Goal: Feedback & Contribution: Contribute content

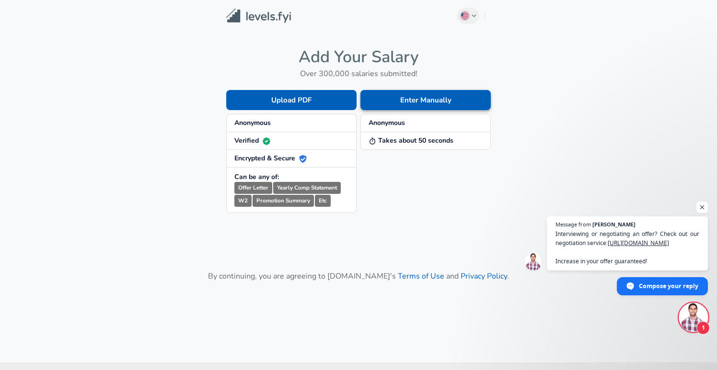
click at [384, 97] on button "Enter Manually" at bounding box center [425, 100] width 130 height 20
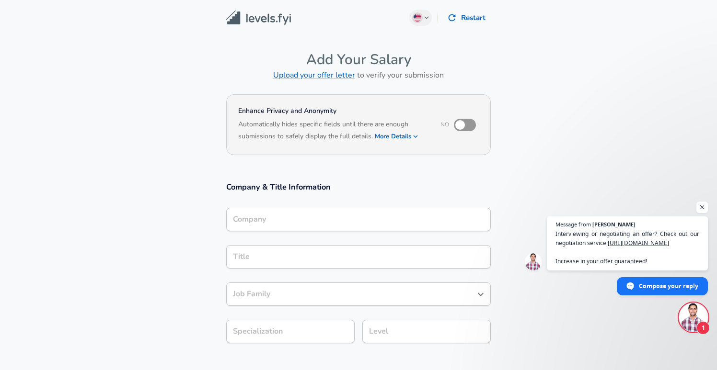
click at [298, 228] on div "Company" at bounding box center [358, 219] width 265 height 23
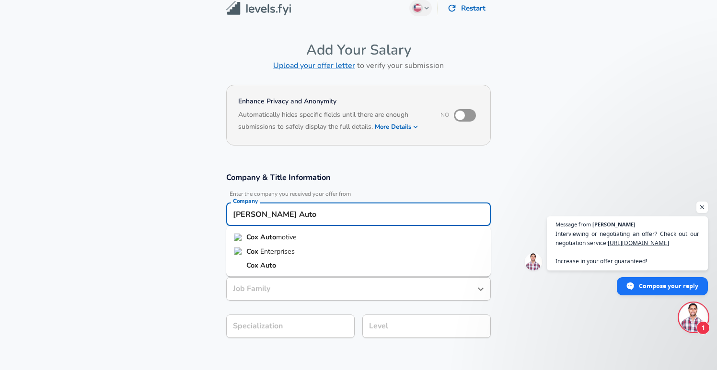
click at [278, 235] on span "motive" at bounding box center [286, 237] width 21 height 10
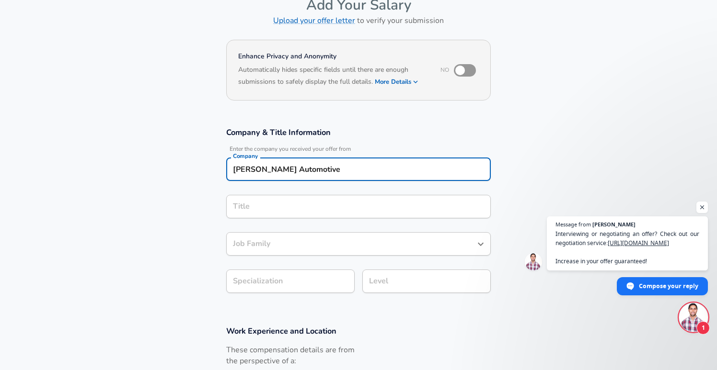
click at [255, 217] on div "Title" at bounding box center [358, 206] width 265 height 23
type input "[PERSON_NAME] Automotive"
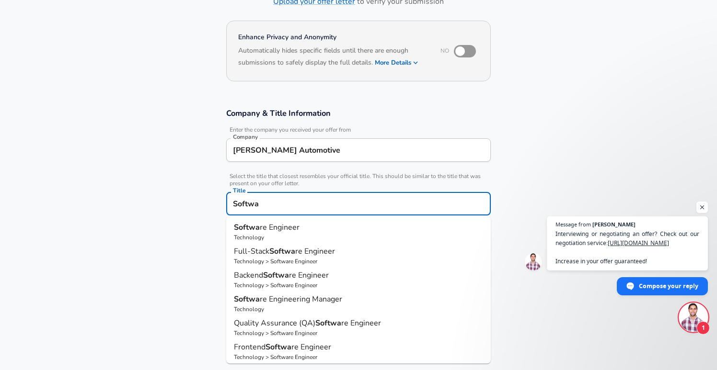
click at [280, 233] on p "Technology" at bounding box center [358, 237] width 249 height 9
type input "Software Engineer"
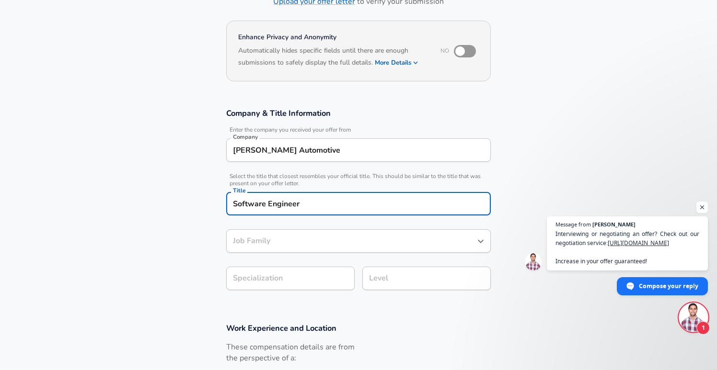
type input "Software Engineer"
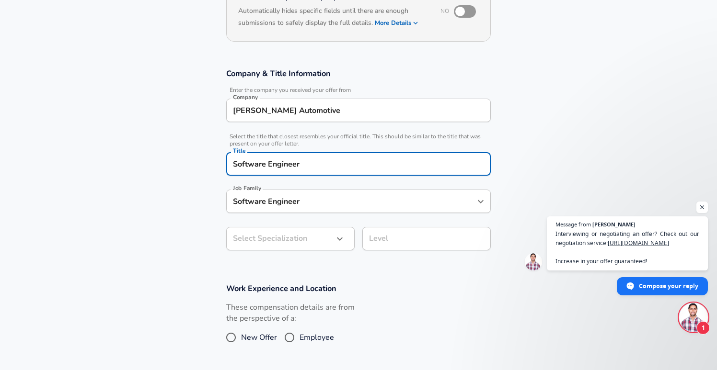
type input "Software Engineer"
click at [271, 236] on body "English (US) Change Restart Add Your Salary Upload your offer letter to verify …" at bounding box center [358, 71] width 717 height 370
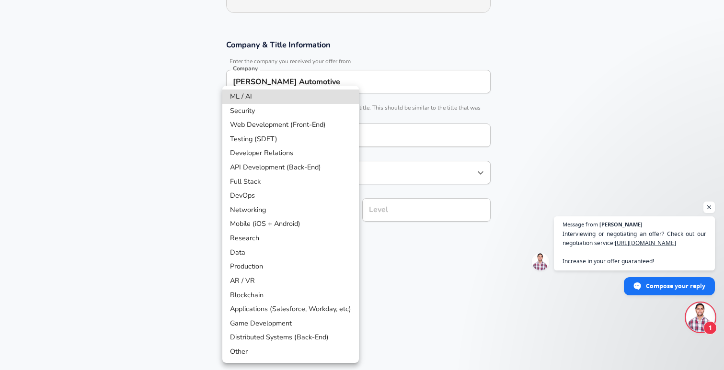
click at [247, 126] on li "Web Development (Front-End)" at bounding box center [290, 125] width 137 height 14
type input "Web Development (Front-End)"
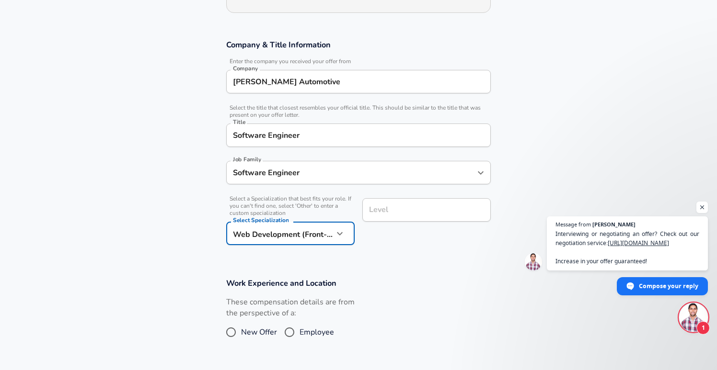
click at [383, 211] on input "Level" at bounding box center [427, 210] width 120 height 15
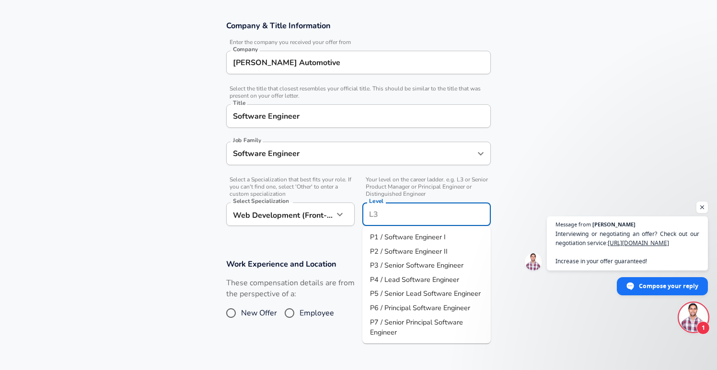
click at [389, 236] on span "P1 / Software Engineer I" at bounding box center [408, 237] width 76 height 10
type input "P1 / Software Engineer I"
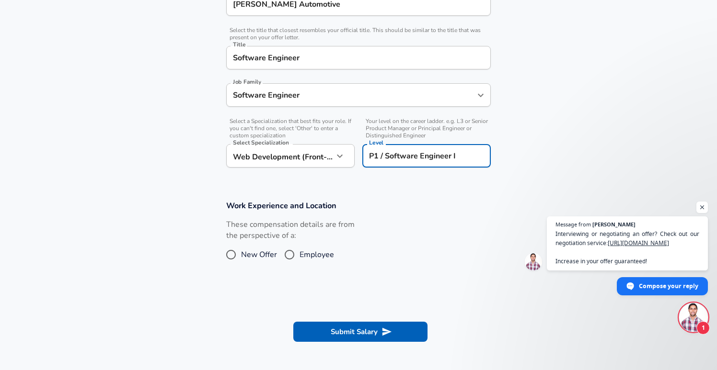
scroll to position [226, 0]
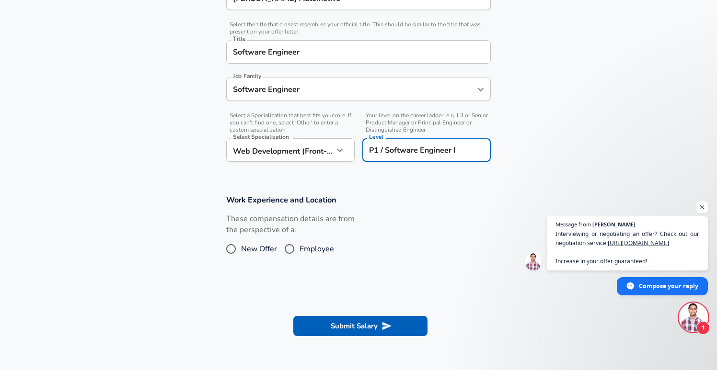
click at [258, 247] on span "New Offer" at bounding box center [259, 249] width 36 height 12
click at [241, 247] on input "New Offer" at bounding box center [231, 249] width 20 height 15
radio input "true"
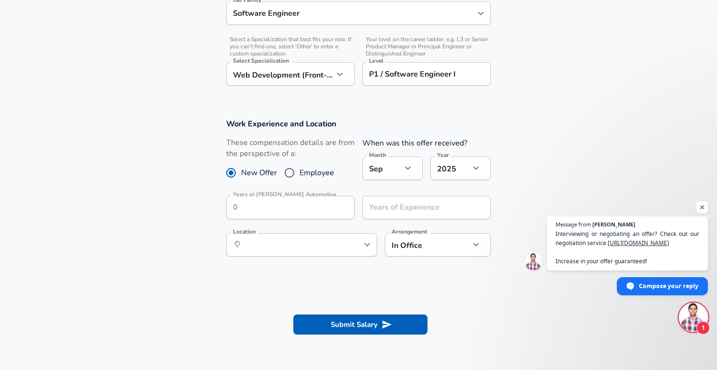
scroll to position [342, 0]
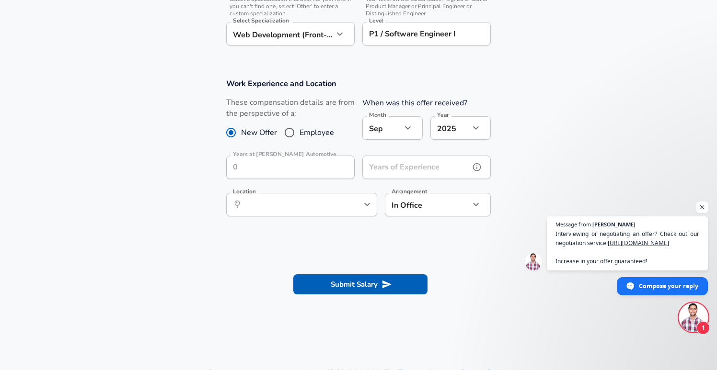
click at [421, 163] on input "Years of Experience" at bounding box center [415, 167] width 107 height 23
type input "1"
click at [386, 192] on div "Arrangement In Office office Arrangement" at bounding box center [434, 203] width 114 height 37
click at [358, 204] on div "​ Location" at bounding box center [301, 204] width 151 height 23
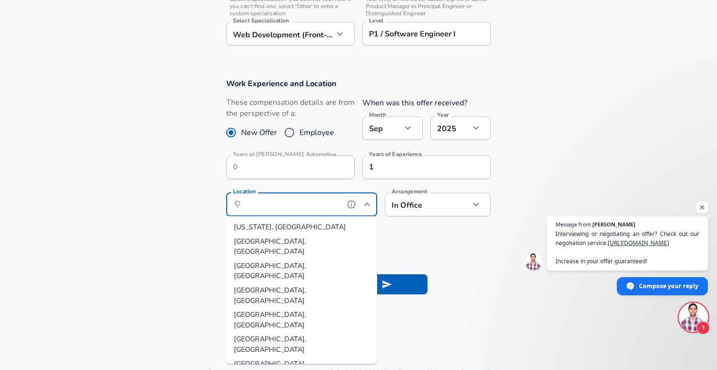
click at [263, 243] on span "[GEOGRAPHIC_DATA], [GEOGRAPHIC_DATA]" at bounding box center [270, 246] width 72 height 20
type input "[GEOGRAPHIC_DATA], [GEOGRAPHIC_DATA]"
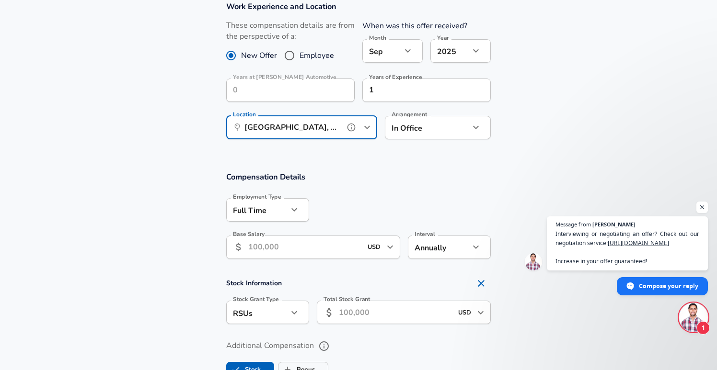
scroll to position [442, 0]
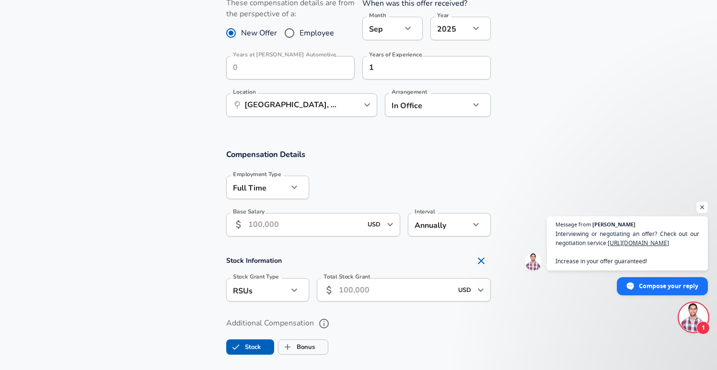
click at [262, 224] on input "Base Salary" at bounding box center [305, 224] width 114 height 23
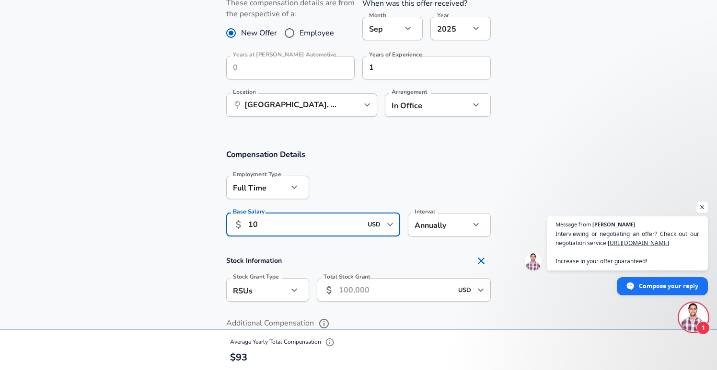
type input "1"
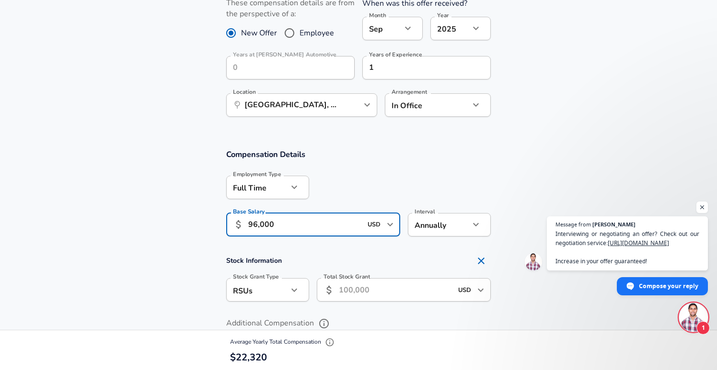
type input "96,000"
click at [151, 249] on section "Compensation Details Employment Type Full Time full_time Employment Type Base S…" at bounding box center [358, 256] width 717 height 236
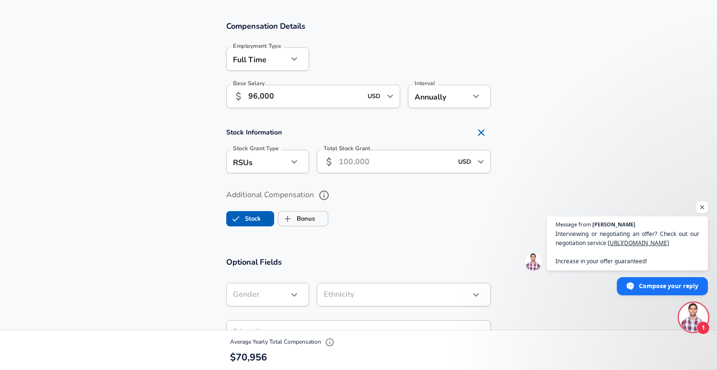
scroll to position [594, 0]
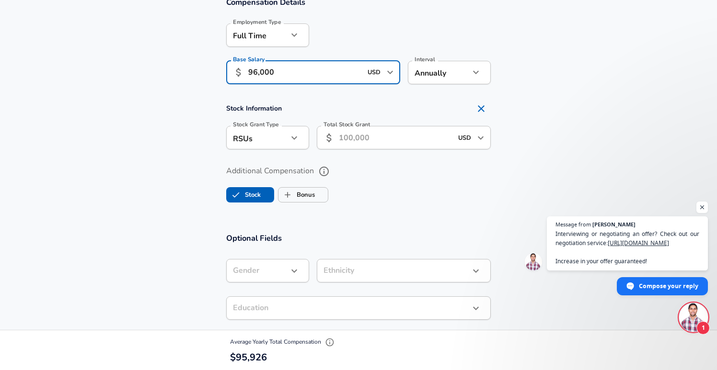
click at [294, 74] on input "96,000" at bounding box center [305, 72] width 114 height 23
type input "105,000"
click at [288, 110] on h4 "Stock Information" at bounding box center [358, 108] width 265 height 19
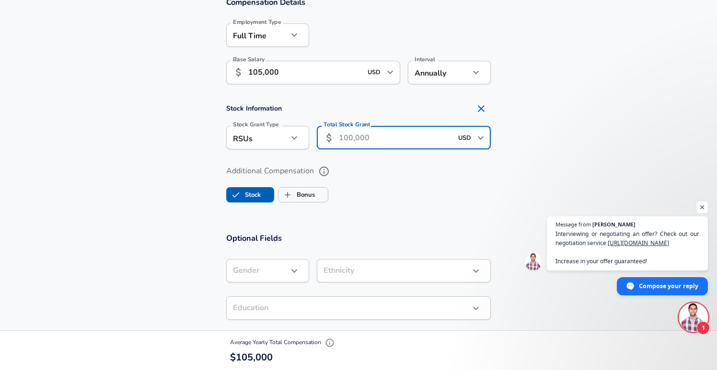
click at [360, 136] on input "Total Stock Grant" at bounding box center [396, 137] width 114 height 23
click at [284, 199] on input "Bonus" at bounding box center [287, 195] width 18 height 18
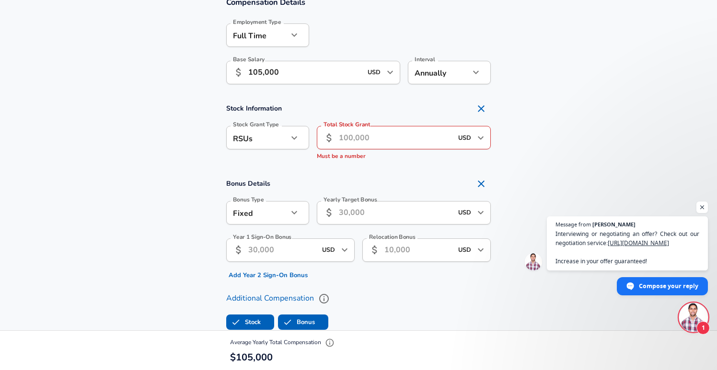
checkbox input "true"
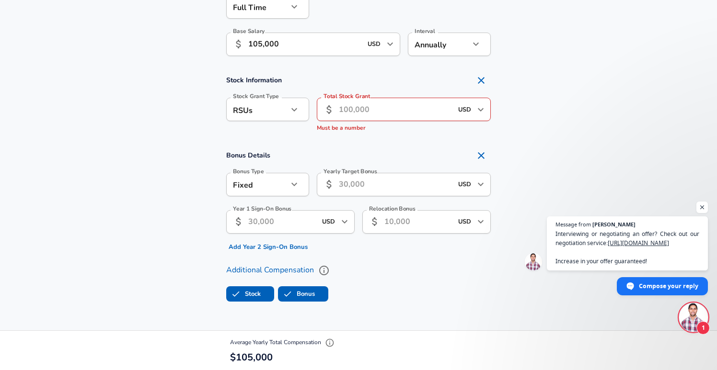
scroll to position [623, 0]
click at [480, 81] on icon "Remove Section" at bounding box center [481, 80] width 7 height 7
checkbox input "false"
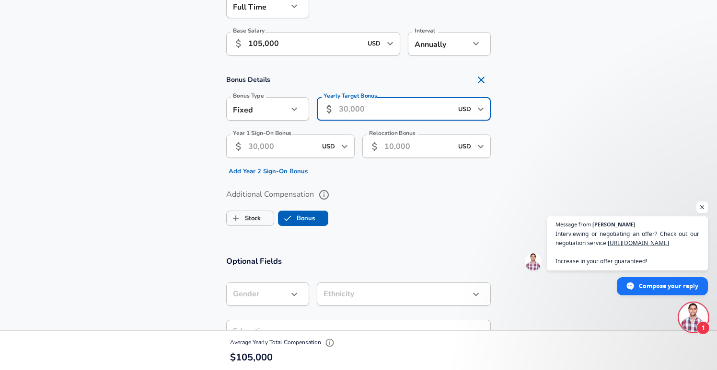
click at [367, 106] on input "Yearly Target Bonus" at bounding box center [396, 108] width 114 height 23
type input "8"
type input "6"
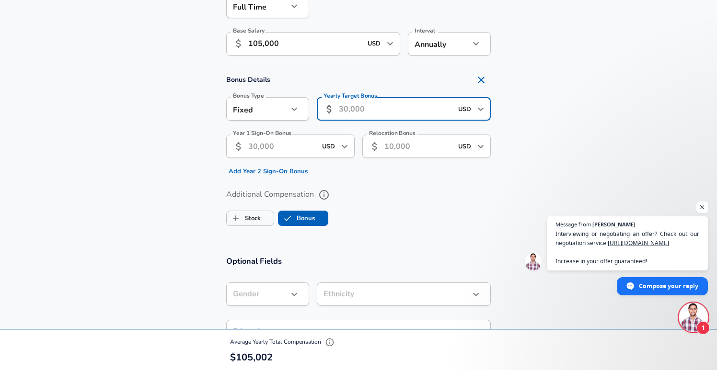
type input "7"
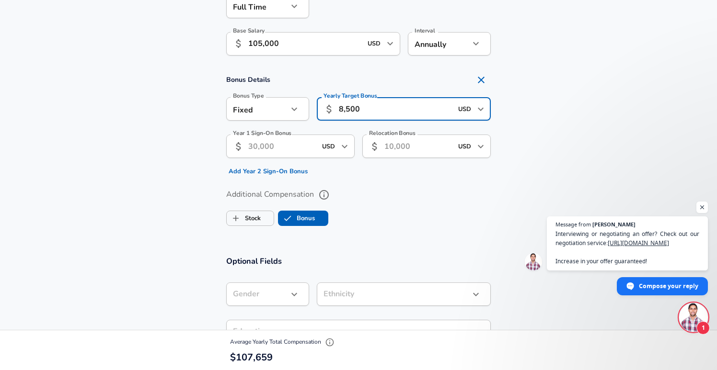
type input "8,500"
click at [207, 171] on section "Bonus Details Bonus Type Fixed fixed Bonus Type Yearly Target Bonus ​ 8,500 USD…" at bounding box center [358, 124] width 717 height 109
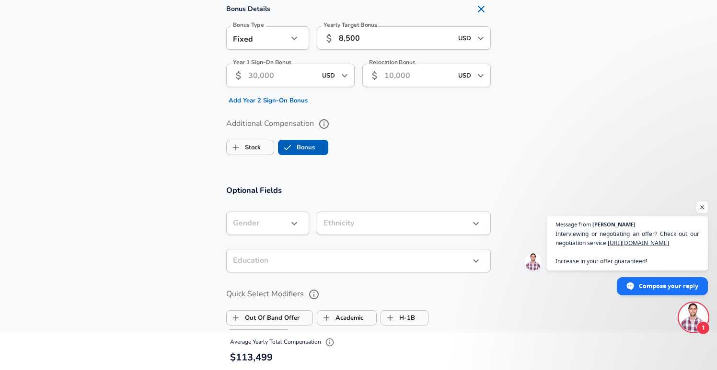
scroll to position [716, 0]
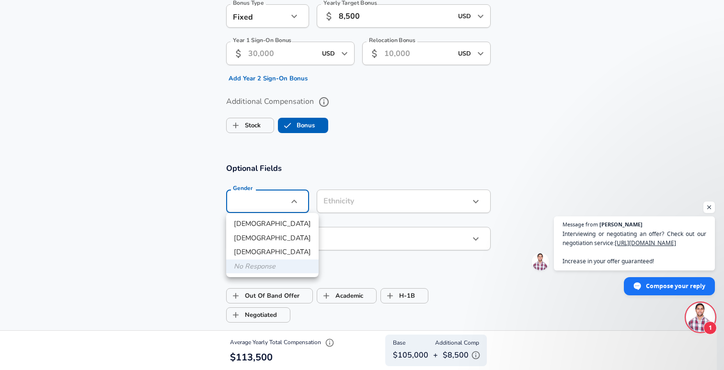
click at [249, 231] on li "Male" at bounding box center [272, 224] width 92 height 14
type input "male"
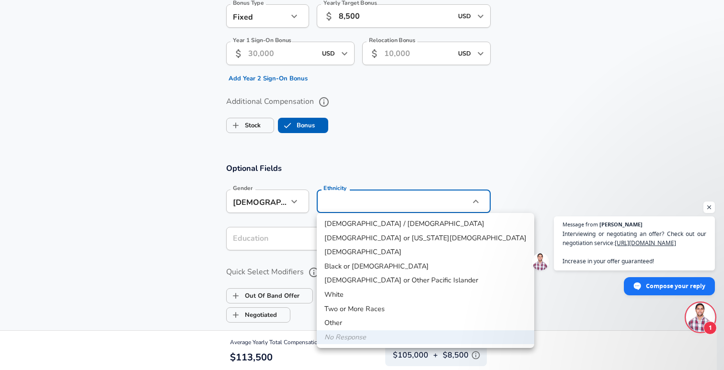
click at [206, 221] on div at bounding box center [362, 185] width 724 height 370
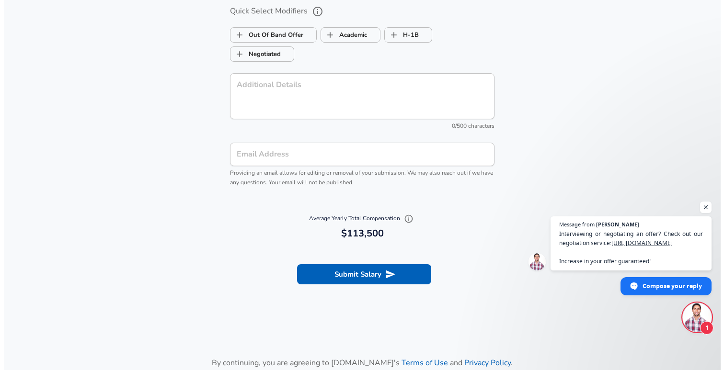
scroll to position [1001, 0]
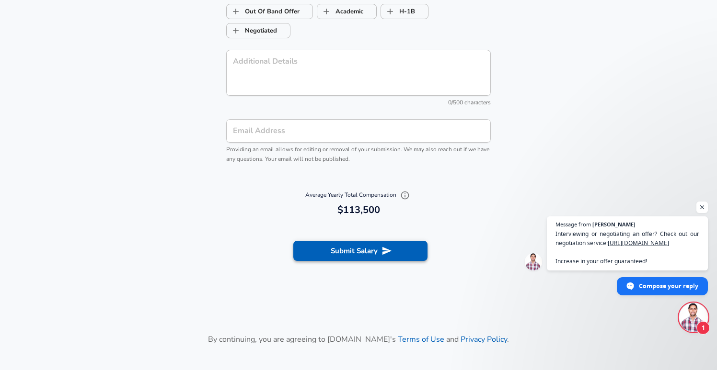
click at [312, 256] on button "Submit Salary" at bounding box center [360, 251] width 134 height 20
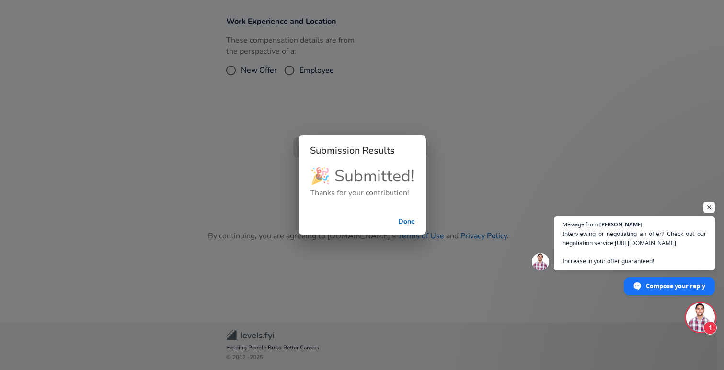
scroll to position [256, 0]
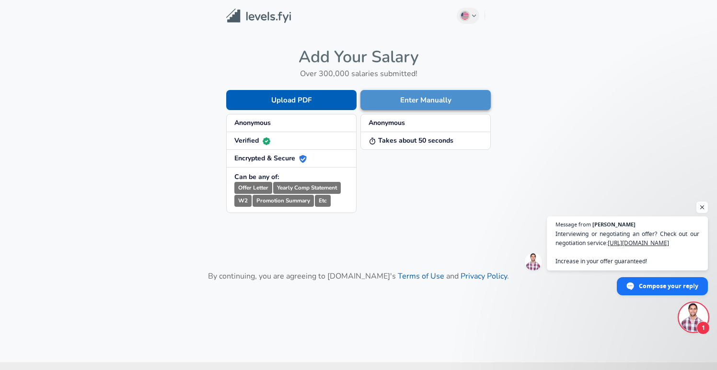
click at [407, 107] on button "Enter Manually" at bounding box center [425, 100] width 130 height 20
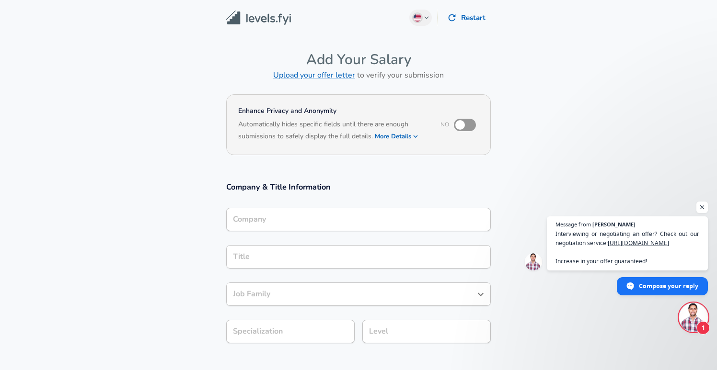
click at [282, 223] on div "Company" at bounding box center [358, 219] width 265 height 23
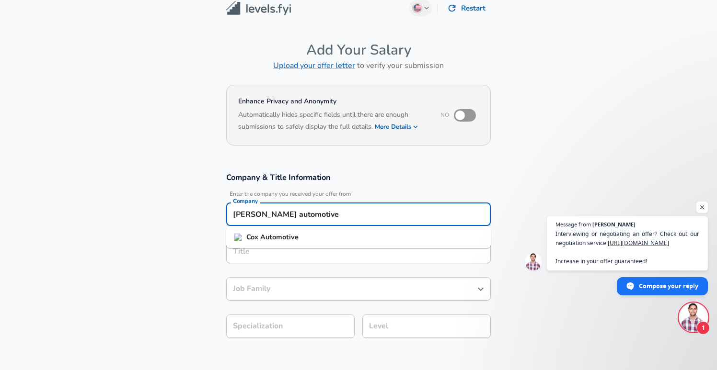
click at [243, 238] on li "[PERSON_NAME] Automotive" at bounding box center [358, 238] width 265 height 14
drag, startPoint x: 232, startPoint y: 244, endPoint x: 237, endPoint y: 253, distance: 9.9
click at [231, 244] on div "Title" at bounding box center [358, 251] width 265 height 23
type input "[PERSON_NAME] Automotive"
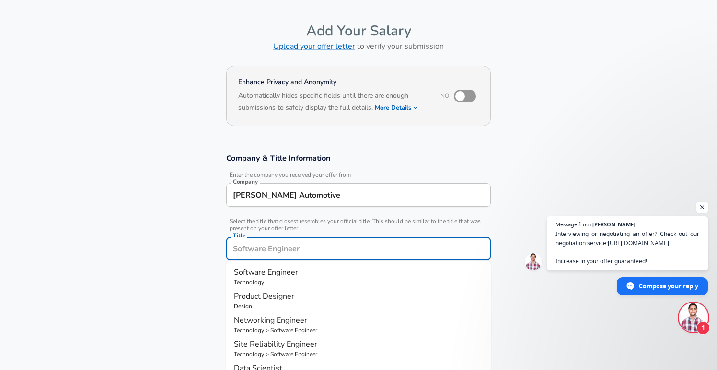
click at [242, 275] on span "Software Engineer" at bounding box center [266, 272] width 64 height 11
type input "Software Engineer"
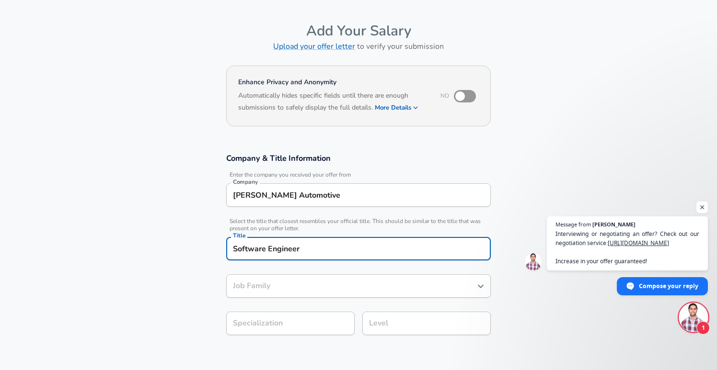
type input "Software Engineer"
click at [244, 284] on input "Software Engineer" at bounding box center [352, 286] width 242 height 15
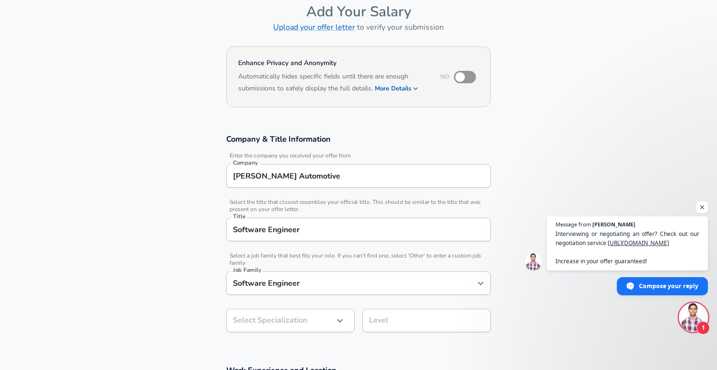
click at [175, 283] on section "Company & Title Information Enter the company you received your offer from Comp…" at bounding box center [358, 238] width 717 height 231
click at [254, 320] on body "English ([GEOGRAPHIC_DATA]) Change Restart Add Your Salary Upload your offer le…" at bounding box center [358, 137] width 717 height 370
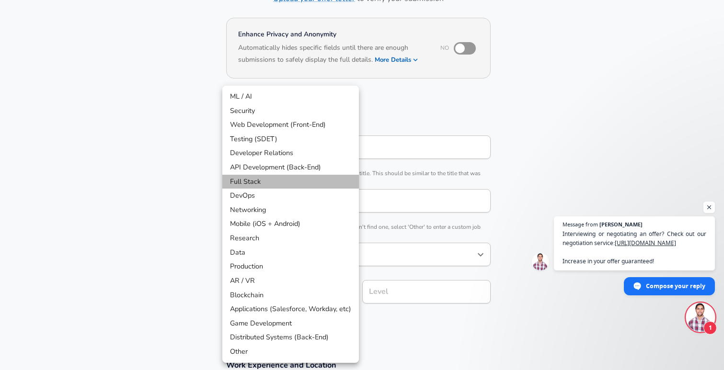
click at [267, 184] on li "Full Stack" at bounding box center [290, 182] width 137 height 14
type input "Full Stack"
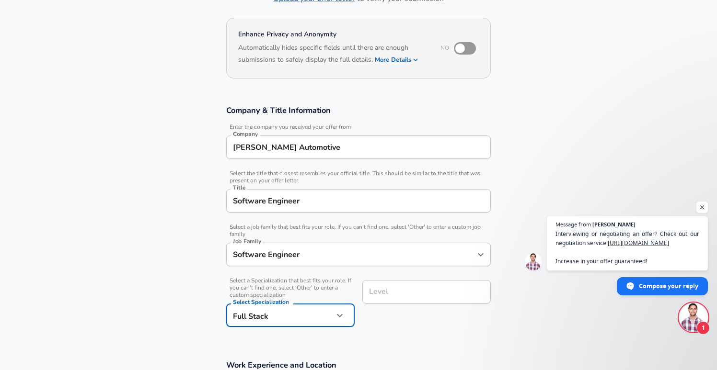
scroll to position [96, 0]
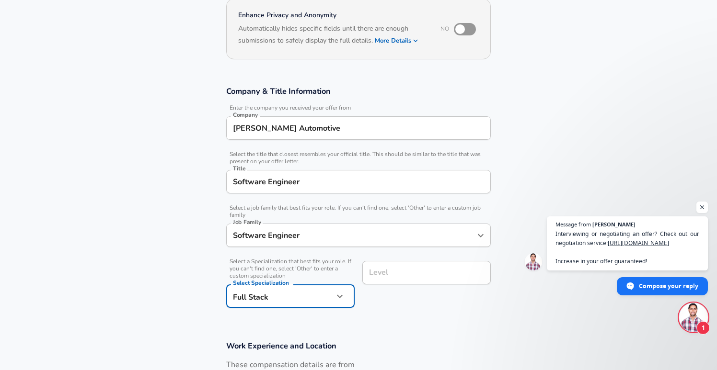
click at [390, 285] on div "Level" at bounding box center [426, 272] width 128 height 23
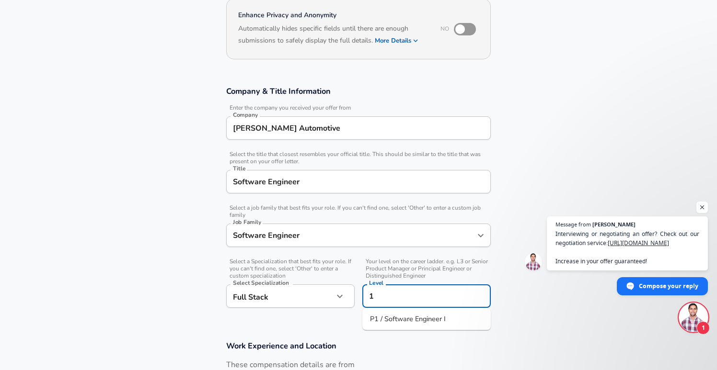
click at [380, 318] on span "P1 / Software Engineer I" at bounding box center [408, 319] width 76 height 10
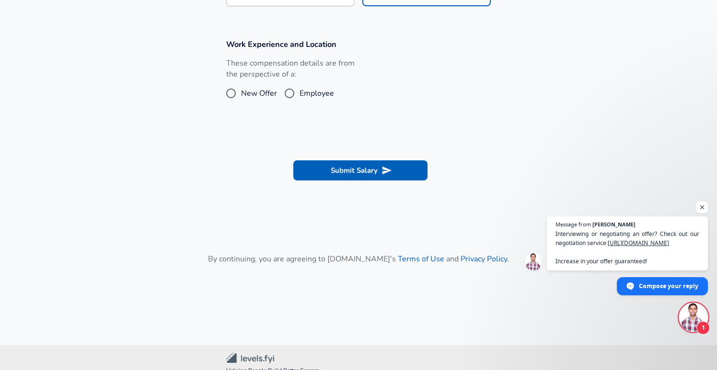
scroll to position [304, 0]
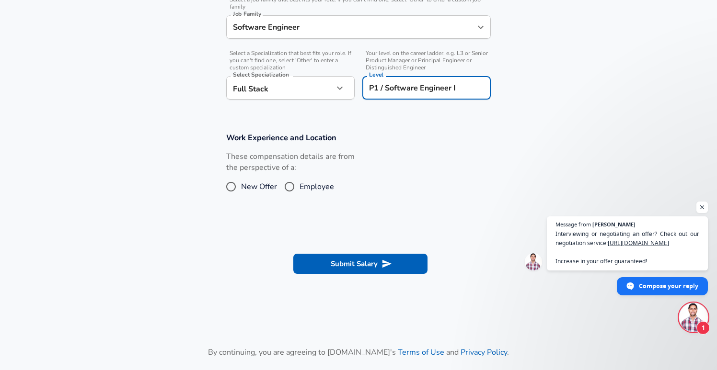
type input "P1 / Software Engineer I"
click at [238, 188] on input "New Offer" at bounding box center [231, 186] width 20 height 15
radio input "true"
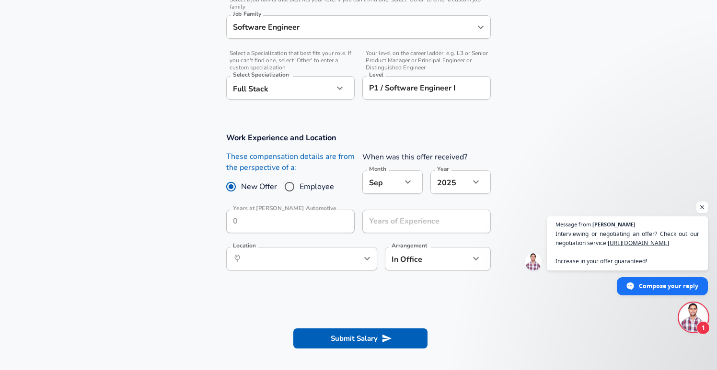
click at [300, 190] on span "Employee" at bounding box center [317, 187] width 35 height 12
click at [300, 190] on input "Employee" at bounding box center [289, 186] width 20 height 15
radio input "true"
radio input "false"
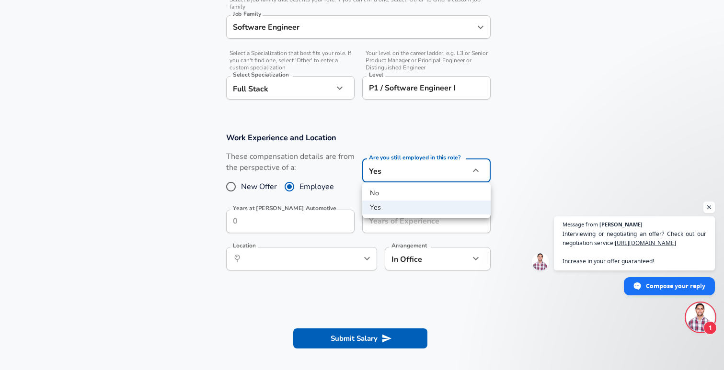
click at [384, 197] on li "No" at bounding box center [426, 193] width 128 height 14
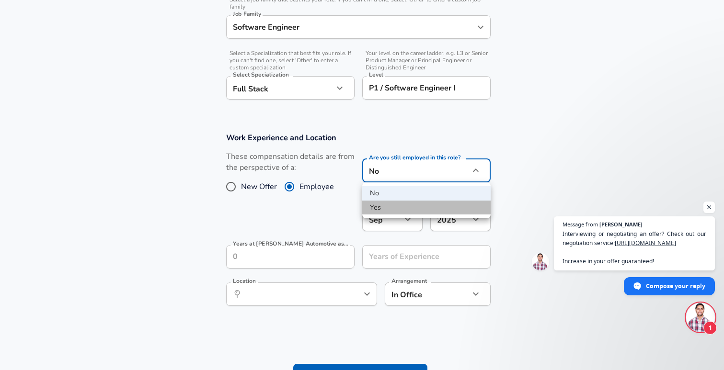
click at [380, 203] on li "Yes" at bounding box center [426, 208] width 128 height 14
type input "yes"
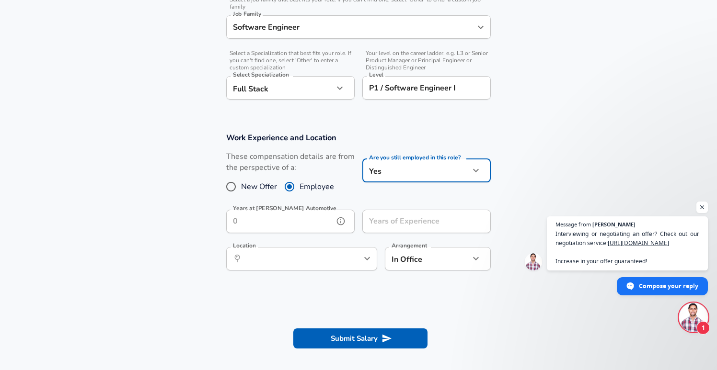
click at [261, 230] on input "Years at [PERSON_NAME] Automotive" at bounding box center [279, 221] width 107 height 23
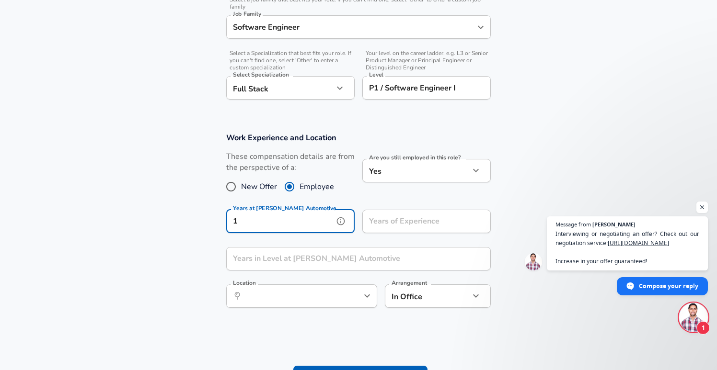
type input "1"
click at [373, 225] on input "Years of Experience" at bounding box center [415, 221] width 107 height 23
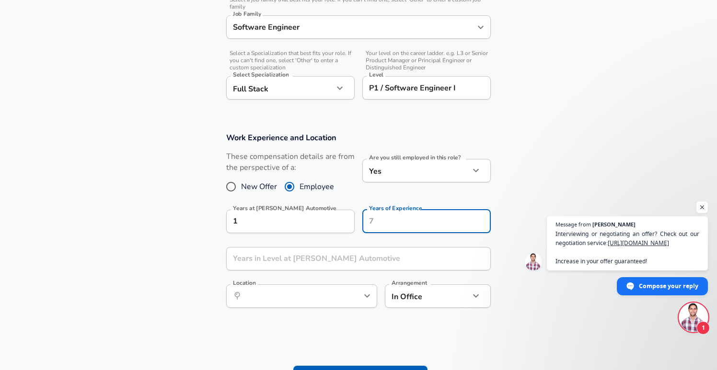
click at [360, 199] on div "Are you still employed in this role? Yes yes Are you still employed in this rol…" at bounding box center [423, 176] width 136 height 51
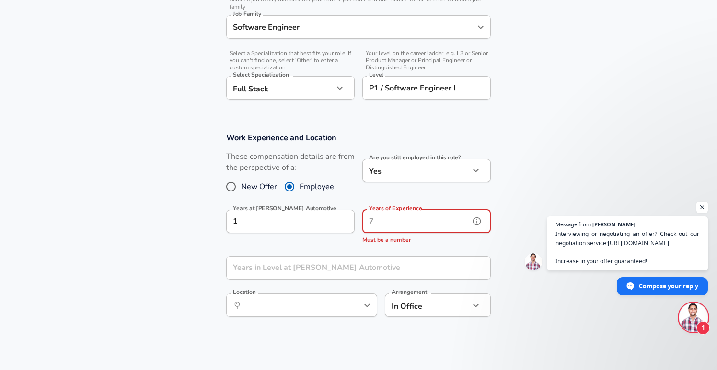
click at [391, 225] on input "Years of Experience" at bounding box center [415, 221] width 107 height 23
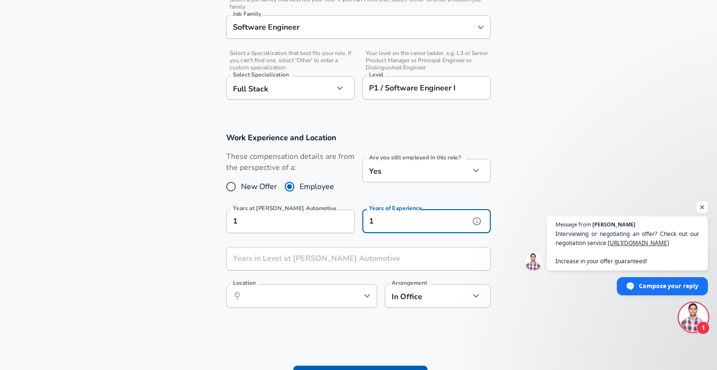
type input "1"
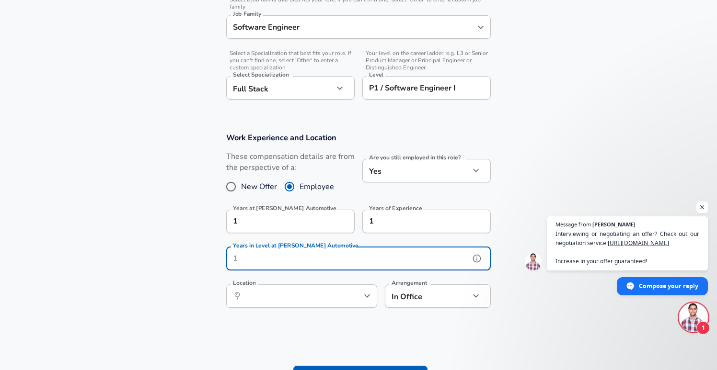
click at [321, 256] on input "Years in Level at [PERSON_NAME] Automotive" at bounding box center [347, 258] width 243 height 23
type input "1"
drag, startPoint x: 196, startPoint y: 301, endPoint x: 200, endPoint y: 298, distance: 5.5
click at [196, 301] on section "Work Experience and Location These compensation details are from the perspectiv…" at bounding box center [358, 225] width 717 height 208
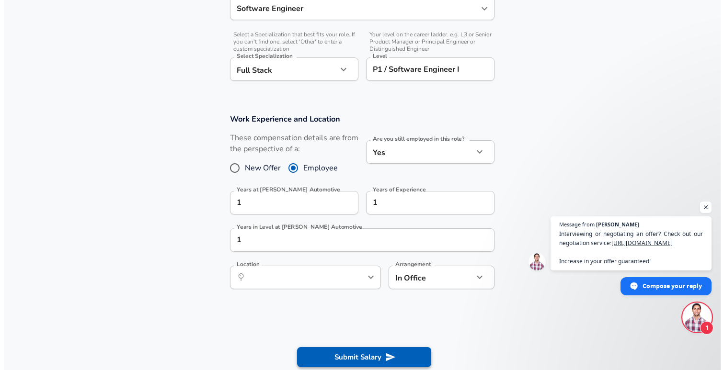
scroll to position [323, 0]
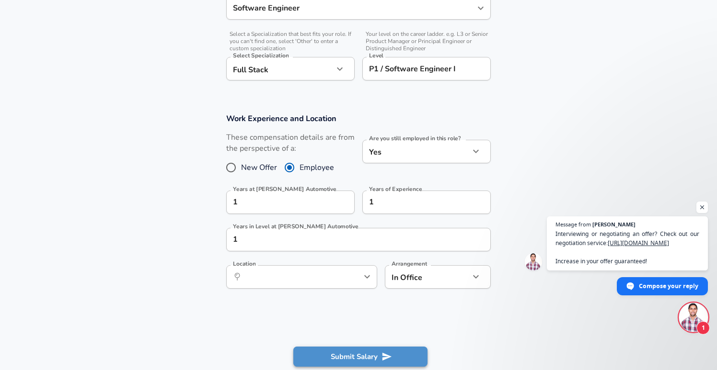
click at [344, 349] on button "Submit Salary" at bounding box center [360, 357] width 134 height 20
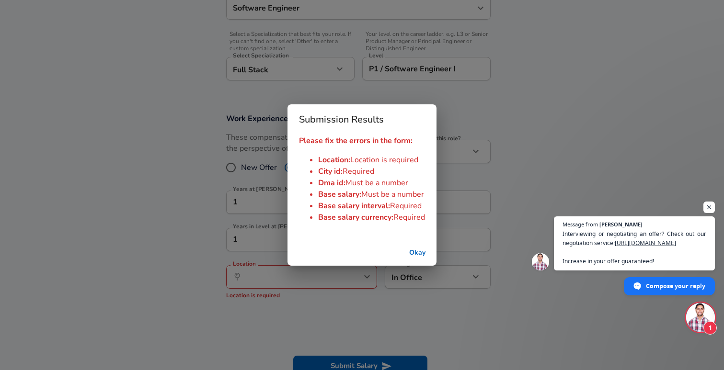
click at [412, 258] on button "Okay" at bounding box center [417, 253] width 31 height 18
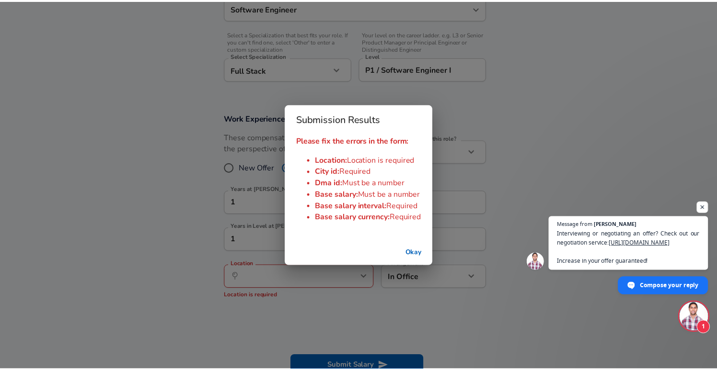
scroll to position [329, 0]
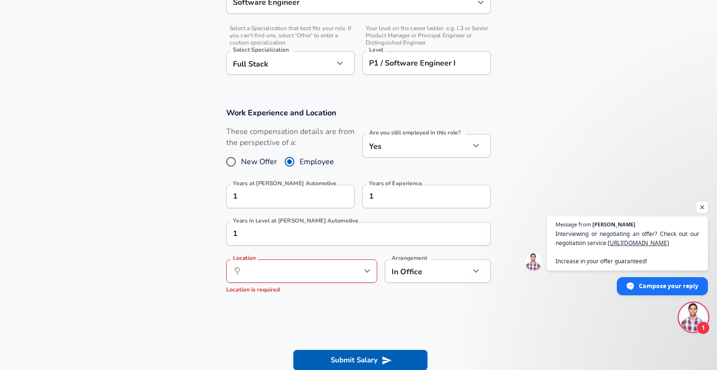
click at [309, 280] on div "​ Location" at bounding box center [301, 271] width 151 height 23
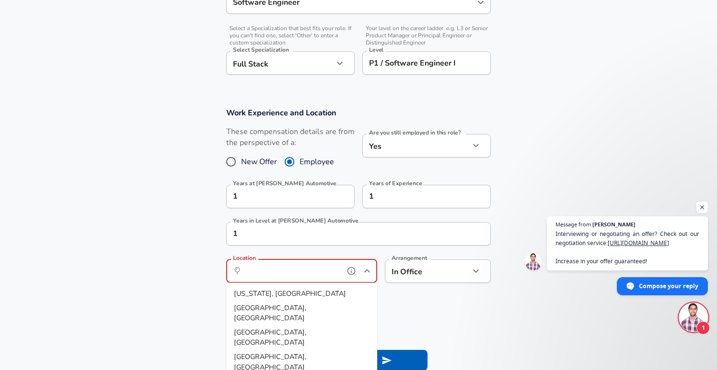
click at [274, 303] on span "[GEOGRAPHIC_DATA], [GEOGRAPHIC_DATA]" at bounding box center [270, 313] width 72 height 20
type input "[GEOGRAPHIC_DATA], [GEOGRAPHIC_DATA]"
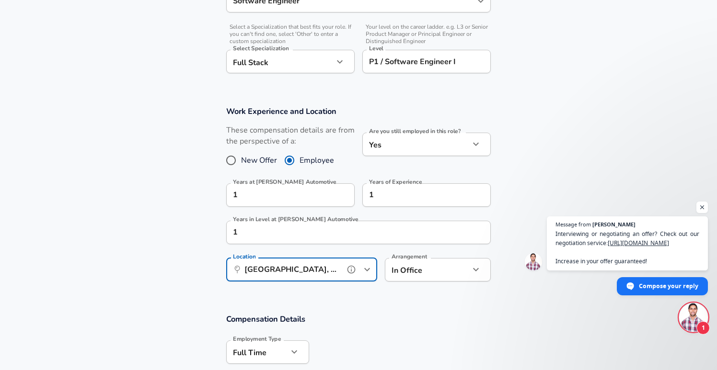
scroll to position [451, 0]
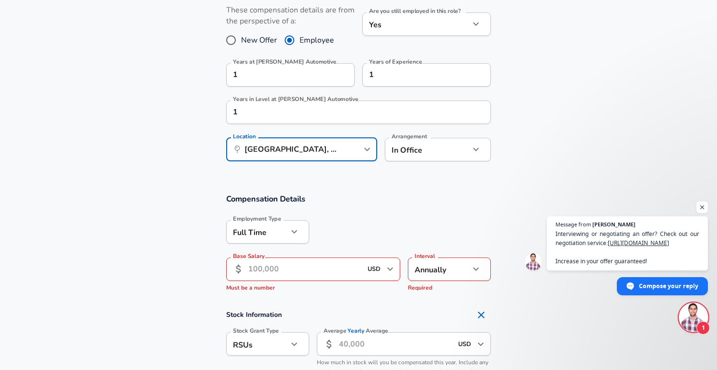
click at [273, 270] on input "Base Salary" at bounding box center [305, 269] width 114 height 23
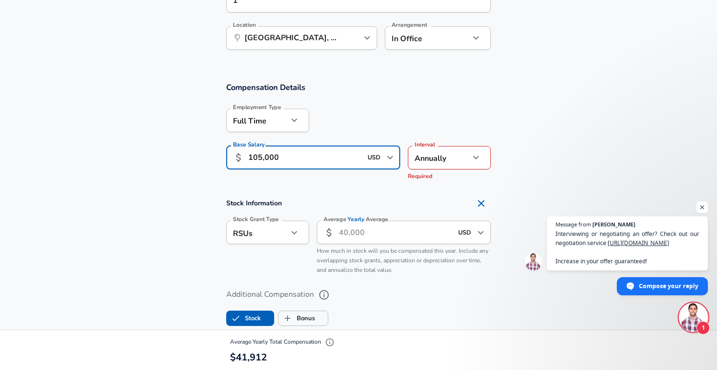
scroll to position [590, 0]
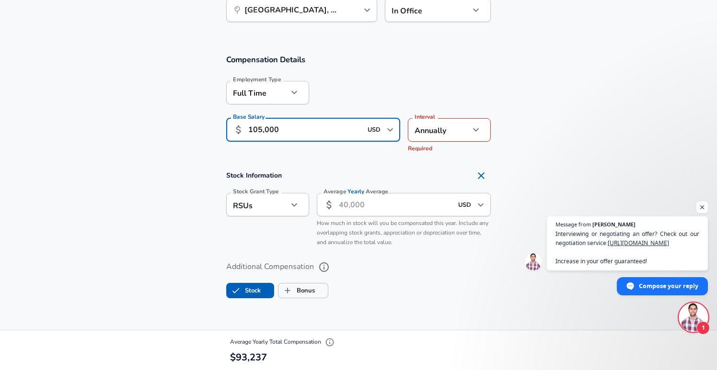
type input "105,000"
click at [381, 206] on input "Average Yearly Average" at bounding box center [396, 204] width 114 height 23
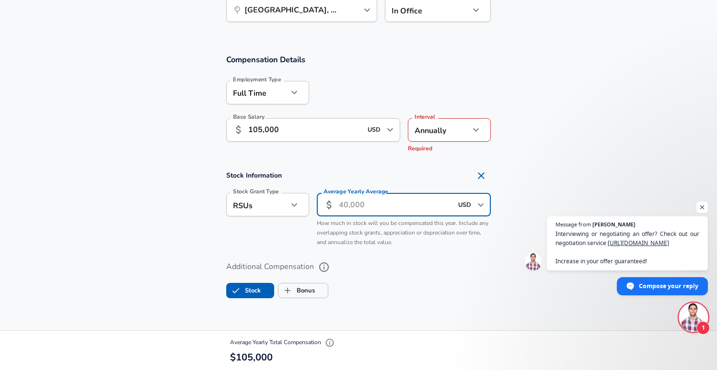
click at [481, 180] on icon "Remove Section" at bounding box center [481, 176] width 12 height 12
checkbox input "false"
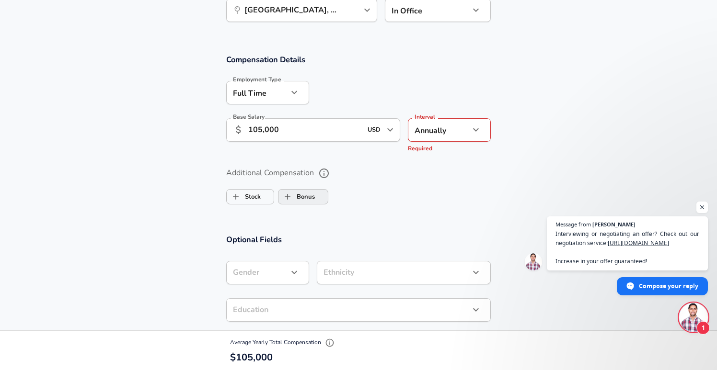
click at [295, 189] on input "Bonus" at bounding box center [287, 197] width 18 height 18
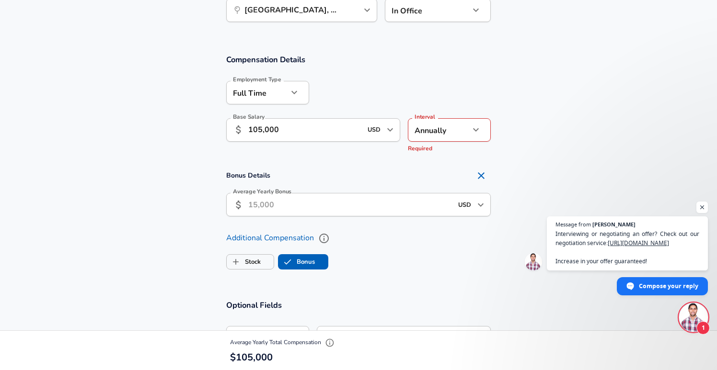
checkbox input "true"
click at [290, 203] on input "Average Yearly Bonus" at bounding box center [350, 204] width 204 height 23
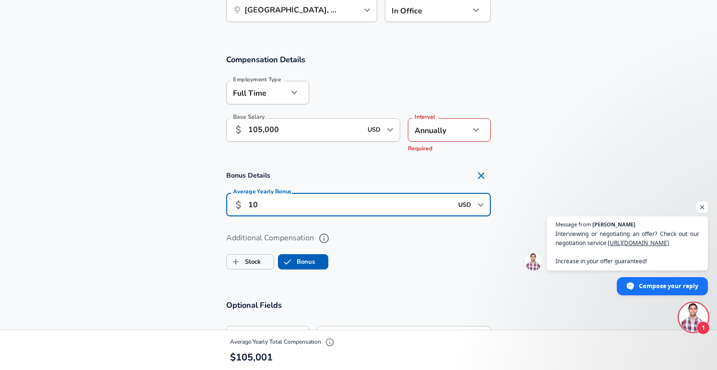
type input "1"
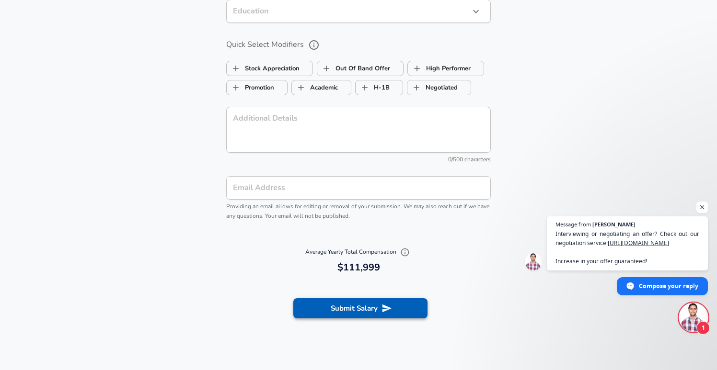
type input "7,000"
click at [326, 301] on button "Submit Salary" at bounding box center [360, 309] width 134 height 20
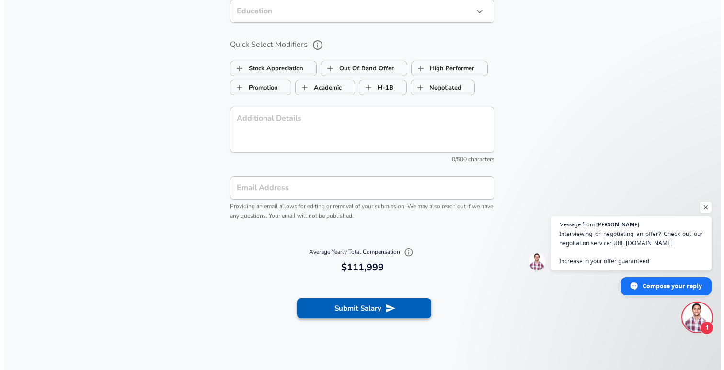
scroll to position [945, 0]
